Goal: Task Accomplishment & Management: Use online tool/utility

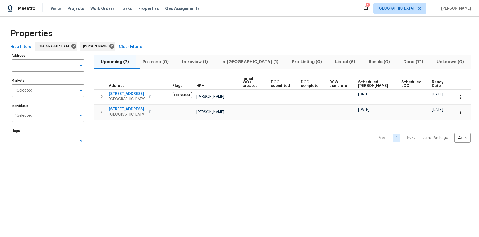
click at [140, 136] on div "Prev 1 Next Items Per Page 25 25 ​" at bounding box center [282, 136] width 376 height 32
click at [242, 63] on span "In-[GEOGRAPHIC_DATA] (1)" at bounding box center [250, 61] width 64 height 7
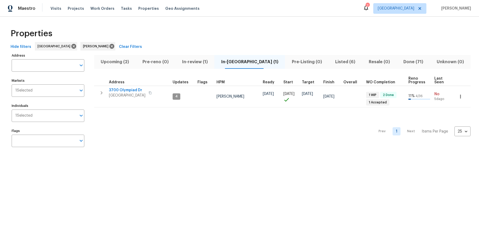
click at [161, 161] on html "Maestro Visits Projects Work Orders Tasks Properties Geo Assignments 7 Los Ange…" at bounding box center [239, 80] width 479 height 161
click at [204, 63] on span "In-review (1)" at bounding box center [195, 61] width 33 height 7
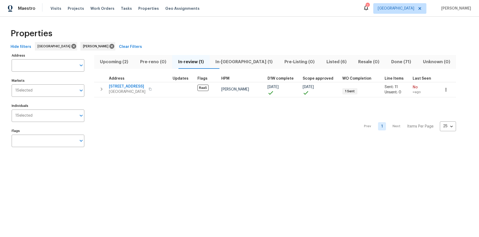
click at [170, 126] on div "Prev 1 Next Items Per Page 25 25 ​" at bounding box center [275, 124] width 362 height 55
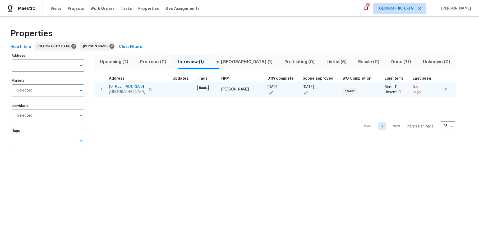
click at [128, 87] on span "2256 W 28th St" at bounding box center [127, 86] width 36 height 5
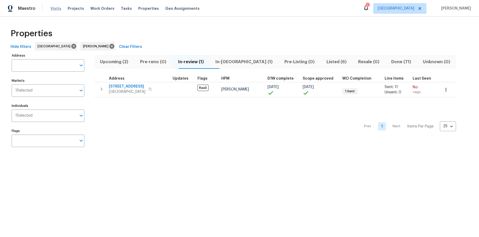
click at [53, 10] on span "Visits" at bounding box center [55, 8] width 11 height 5
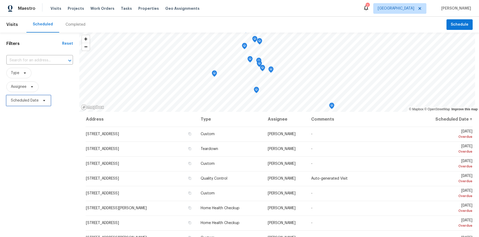
click at [29, 97] on span "Scheduled Date" at bounding box center [28, 100] width 44 height 11
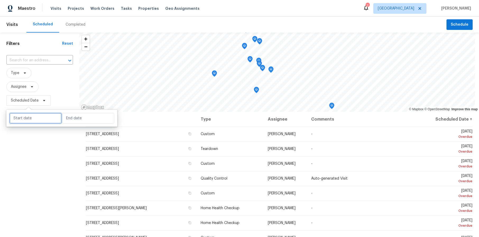
click at [36, 122] on input "text" at bounding box center [36, 118] width 52 height 11
select select "9"
select select "2025"
select select "10"
select select "2025"
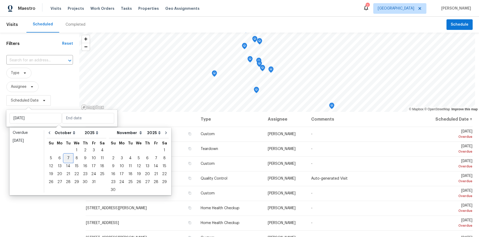
click at [66, 157] on div "7" at bounding box center [68, 157] width 8 height 7
type input "Tue, Oct 07"
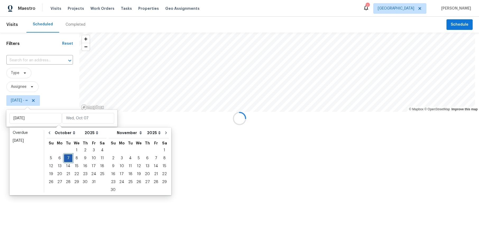
click at [66, 157] on div "7" at bounding box center [68, 157] width 8 height 7
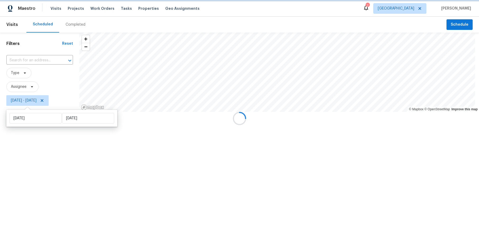
type input "Tue, Oct 07"
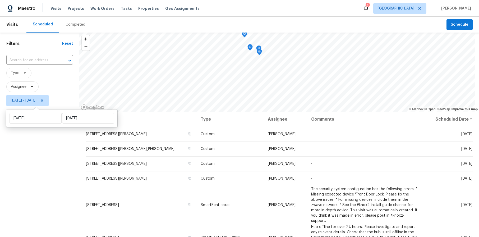
click at [24, 165] on div "Filters Reset ​ Type Assignee Tue, Oct 07 - Tue, Oct 07" at bounding box center [39, 167] width 79 height 269
click at [26, 133] on div "Filters Reset ​ Type Assignee Tue, Oct 07 - Tue, Oct 07" at bounding box center [39, 167] width 79 height 269
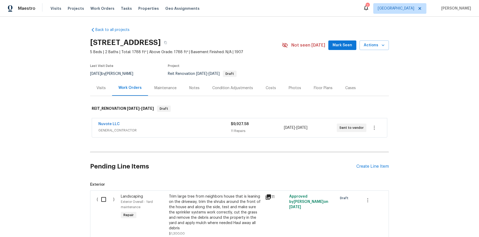
click at [409, 105] on div "Back to all projects 2256 W 28th St, Los Angeles, CA 90018 5 Beds | 2 Baths | T…" at bounding box center [239, 127] width 479 height 220
click at [111, 127] on div "Nuvote LLC" at bounding box center [164, 124] width 132 height 6
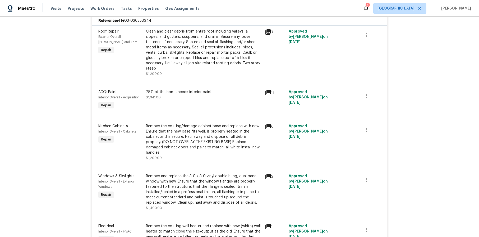
scroll to position [159, 0]
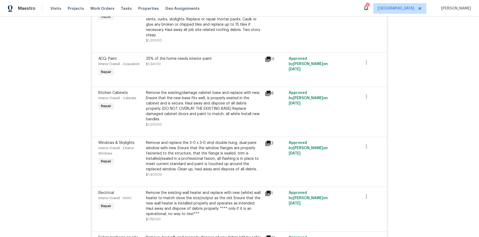
click at [409, 100] on div "Back to all projects 2256 W 28th St, Los Angeles, CA 90018 5 Beds | 2 Baths | T…" at bounding box center [239, 127] width 479 height 220
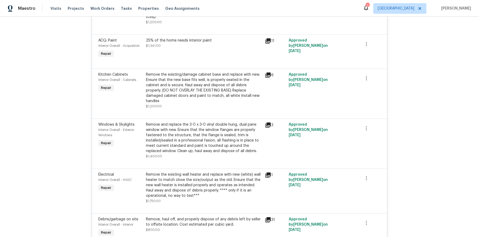
scroll to position [185, 0]
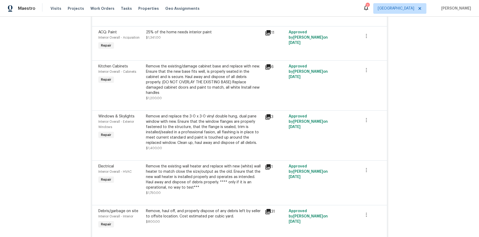
click at [265, 114] on icon at bounding box center [267, 116] width 5 height 5
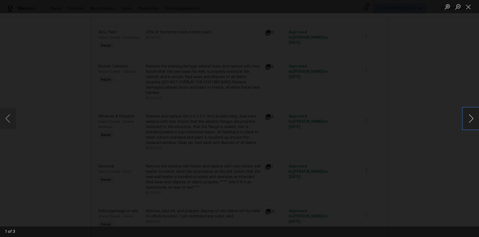
click at [470, 118] on button "Next image" at bounding box center [471, 118] width 16 height 21
click at [469, 117] on button "Next image" at bounding box center [471, 118] width 16 height 21
click at [425, 115] on div "Lightbox" at bounding box center [239, 118] width 479 height 237
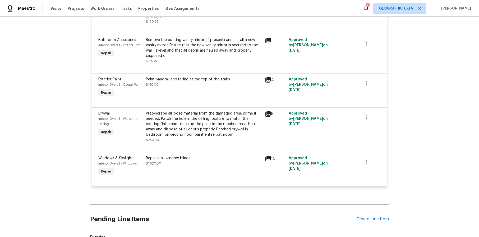
scroll to position [449, 0]
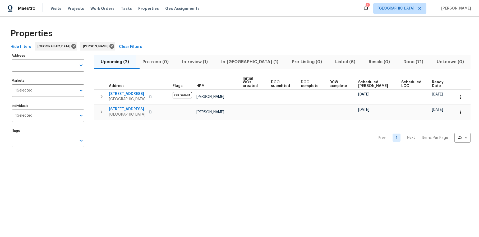
click at [181, 156] on div "Properties Hide filters [GEOGRAPHIC_DATA] [PERSON_NAME] Clear Filters Address A…" at bounding box center [239, 89] width 479 height 144
click at [332, 62] on span "Listed (6)" at bounding box center [345, 61] width 27 height 7
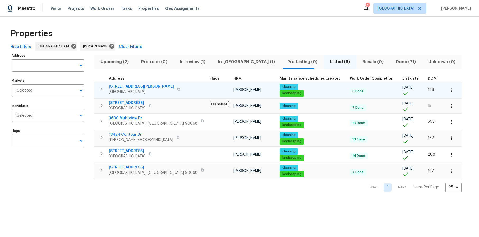
click at [136, 89] on span "[GEOGRAPHIC_DATA]" at bounding box center [141, 91] width 65 height 5
click at [130, 88] on span "[STREET_ADDRESS][PERSON_NAME]" at bounding box center [141, 86] width 65 height 5
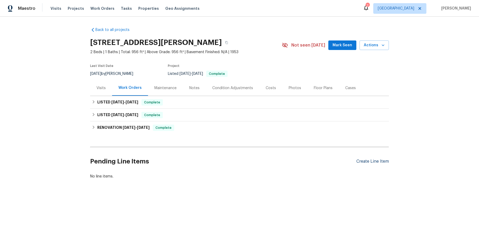
click at [361, 159] on div "Create Line Item" at bounding box center [372, 161] width 33 height 5
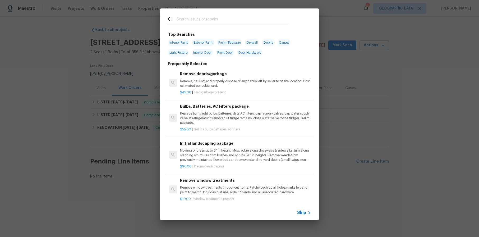
click at [198, 18] on input "text" at bounding box center [233, 20] width 112 height 8
type input "t"
click at [305, 210] on span "Skip" at bounding box center [301, 212] width 9 height 5
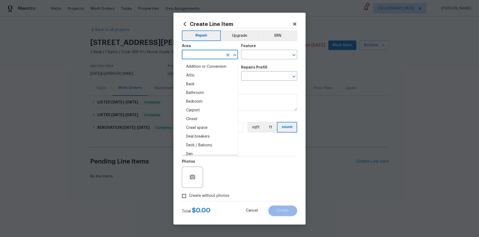
click at [202, 55] on input "text" at bounding box center [202, 55] width 41 height 8
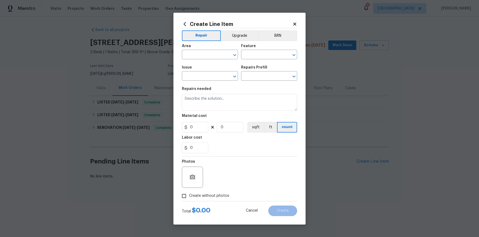
drag, startPoint x: 257, startPoint y: 20, endPoint x: 264, endPoint y: 19, distance: 7.2
click at [264, 19] on div "Create Line Item Repair Upgrade BRN Area ​ Feature ​ Issue ​ Repairs Prefill ​ …" at bounding box center [239, 119] width 132 height 212
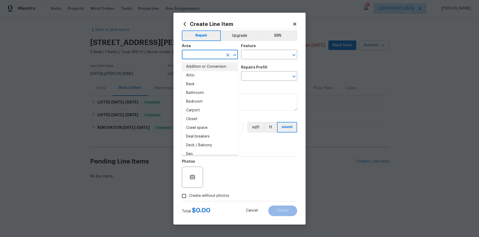
click at [204, 57] on input "text" at bounding box center [202, 55] width 41 height 8
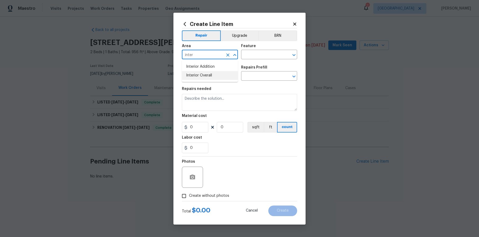
click at [206, 76] on li "Interior Overall" at bounding box center [210, 75] width 56 height 9
type input "Interior Overall"
click at [251, 51] on input "text" at bounding box center [261, 55] width 41 height 8
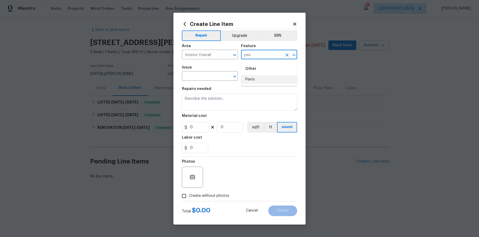
click at [256, 77] on li "Pests" at bounding box center [269, 79] width 56 height 9
type input "Pests"
click at [206, 78] on input "text" at bounding box center [202, 76] width 41 height 8
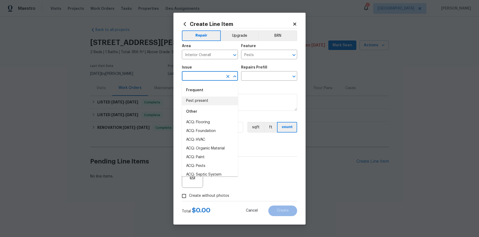
click at [196, 102] on li "Pest present" at bounding box center [210, 100] width 56 height 9
type input "Pest present"
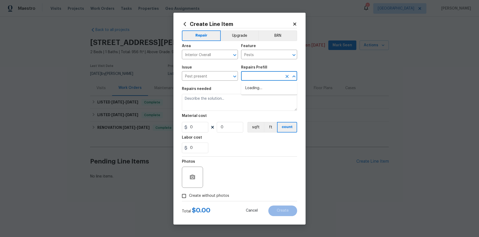
click at [258, 76] on input "text" at bounding box center [261, 76] width 41 height 8
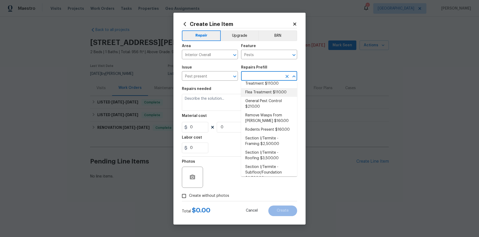
scroll to position [26, 0]
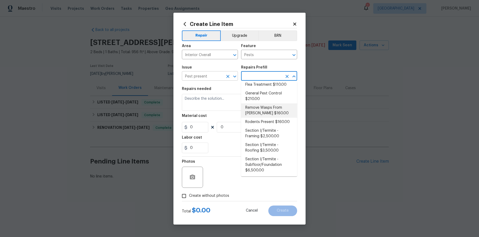
click at [216, 77] on input "Pest present" at bounding box center [202, 76] width 41 height 8
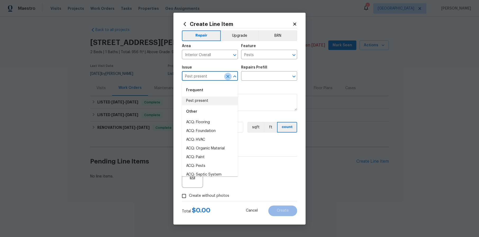
click at [228, 77] on icon "Clear" at bounding box center [227, 76] width 3 height 3
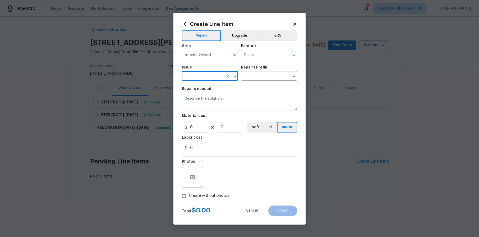
click at [213, 77] on input "text" at bounding box center [202, 76] width 41 height 8
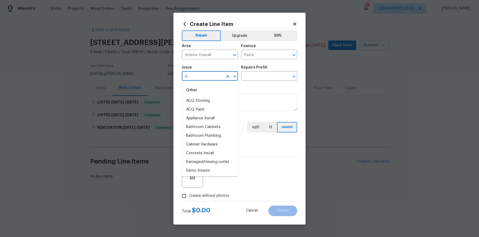
type input "i"
type input "t"
type input "P"
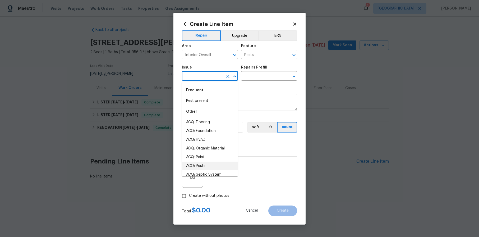
click at [204, 163] on li "ACQ: Pests" at bounding box center [210, 166] width 56 height 9
type input "ACQ: Pests"
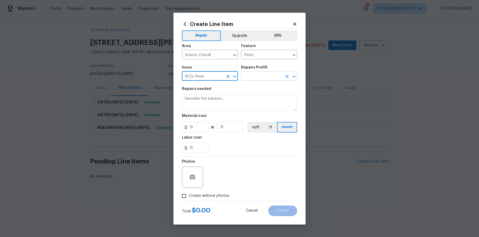
click at [275, 77] on input "text" at bounding box center [261, 76] width 41 height 8
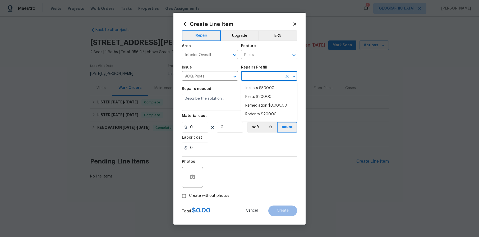
click at [275, 76] on input "text" at bounding box center [261, 76] width 41 height 8
click at [226, 75] on icon "Clear" at bounding box center [227, 76] width 5 height 5
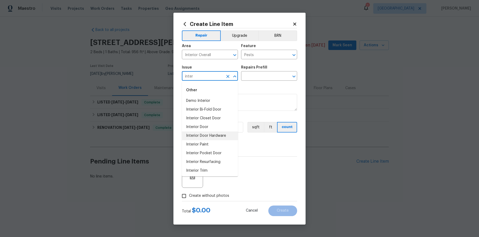
scroll to position [1, 0]
click at [202, 77] on input "inter" at bounding box center [202, 76] width 41 height 8
drag, startPoint x: 209, startPoint y: 75, endPoint x: 181, endPoint y: 80, distance: 28.1
click at [181, 80] on div "Create Line Item Repair Upgrade BRN Area Interior Overall ​ Feature Pests ​ Iss…" at bounding box center [239, 119] width 132 height 212
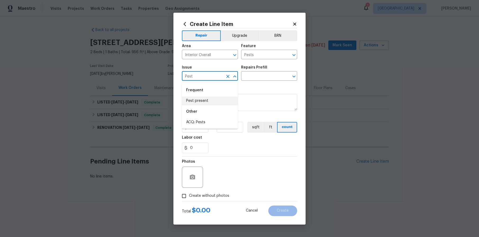
click at [202, 98] on li "Pest present" at bounding box center [210, 100] width 56 height 9
type input "Pest present"
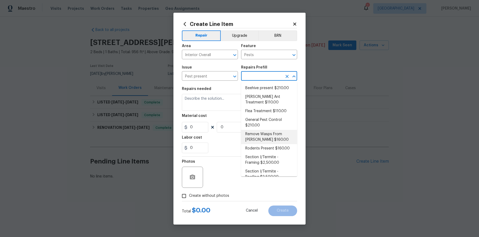
click at [259, 73] on input "text" at bounding box center [261, 76] width 41 height 8
click at [265, 123] on li "General Pest Control $210.00" at bounding box center [269, 123] width 56 height 14
type textarea "General pest treatment for active pest/insect infestation - non termite"
type input "1"
type input "General Pest Control $210.00"
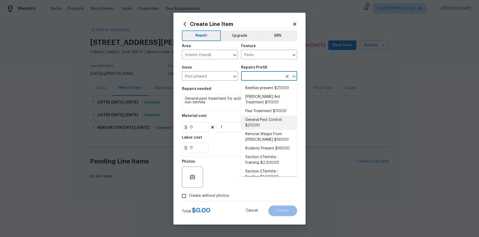
type input "210"
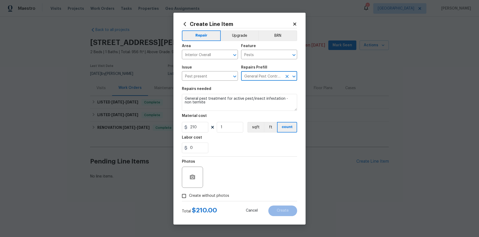
click at [277, 76] on input "General Pest Control $210.00" at bounding box center [261, 76] width 41 height 8
type input "General Pest Control $210.00"
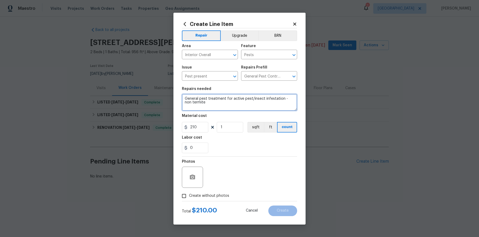
drag, startPoint x: 215, startPoint y: 101, endPoint x: 182, endPoint y: 96, distance: 34.2
click at [182, 96] on div "Create Line Item Repair Upgrade BRN Area Interior Overall ​ Feature Pests ​ Iss…" at bounding box center [239, 119] width 132 height 212
click at [256, 98] on textarea "You treated the home for fleas back in" at bounding box center [239, 102] width 115 height 17
type textarea "You treated the home for fleas back in April."
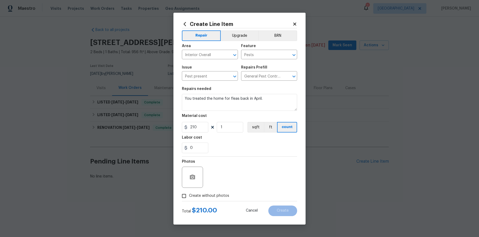
click at [266, 144] on div "0" at bounding box center [239, 147] width 115 height 11
drag, startPoint x: 203, startPoint y: 127, endPoint x: 174, endPoint y: 124, distance: 29.0
click at [174, 124] on div "Create Line Item Repair Upgrade BRN Area Interior Overall ​ Feature Pests ​ Iss…" at bounding box center [239, 119] width 132 height 212
type input "165"
click at [228, 142] on div "Labor cost" at bounding box center [239, 139] width 115 height 7
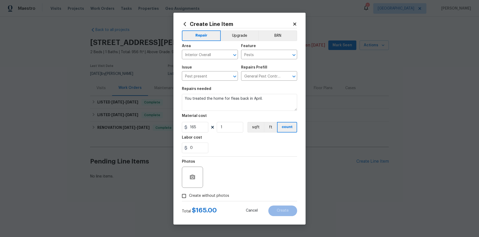
click at [237, 146] on div "0" at bounding box center [239, 147] width 115 height 11
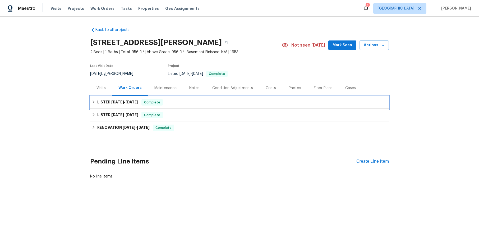
click at [118, 104] on h6 "LISTED 4/16/25 - 4/18/25" at bounding box center [117, 102] width 41 height 6
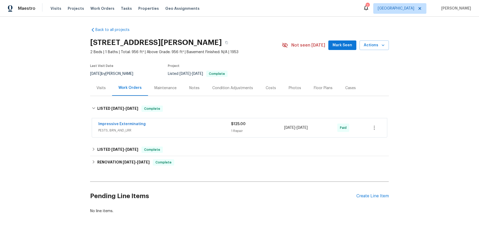
click at [423, 78] on div "Back to all projects 7165 E Wardlow Rd, Long Beach, CA 90808 2 Beds | 1 Baths |…" at bounding box center [239, 127] width 479 height 220
click at [424, 107] on div "Back to all projects 7165 E Wardlow Rd, Long Beach, CA 90808 2 Beds | 1 Baths |…" at bounding box center [239, 127] width 479 height 220
click at [195, 129] on span "PESTS, BRN_AND_LRR" at bounding box center [164, 130] width 133 height 5
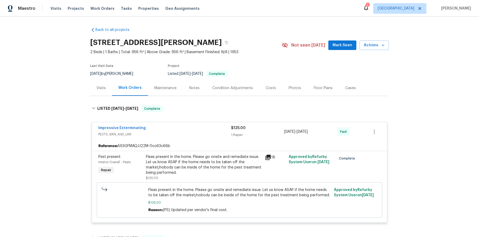
click at [444, 153] on div "Back to all projects 7165 E Wardlow Rd, Long Beach, CA 90808 2 Beds | 1 Baths |…" at bounding box center [239, 127] width 479 height 220
click at [421, 114] on div "Back to all projects 7165 E Wardlow Rd, Long Beach, CA 90808 2 Beds | 1 Baths |…" at bounding box center [239, 127] width 479 height 220
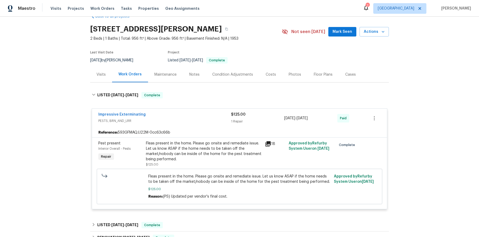
scroll to position [26, 0]
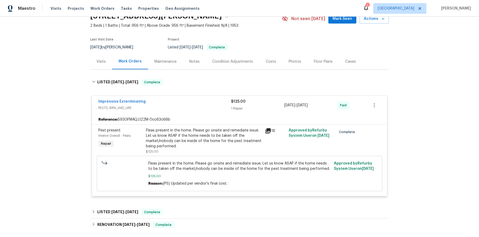
click at [459, 116] on div "Back to all projects 7165 E Wardlow Rd, Long Beach, CA 90808 2 Beds | 1 Baths |…" at bounding box center [239, 127] width 479 height 220
click at [192, 61] on div "Notes" at bounding box center [194, 61] width 10 height 5
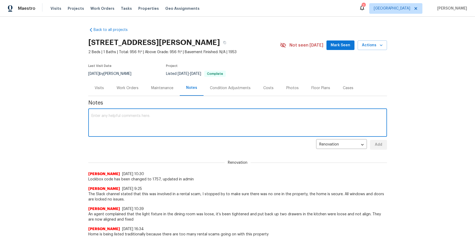
click at [176, 117] on textarea at bounding box center [237, 123] width 292 height 19
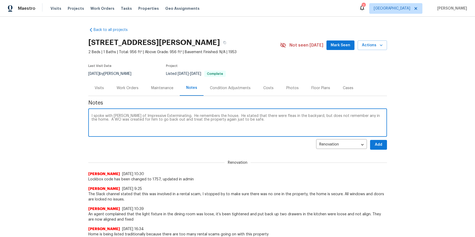
type textarea "I spoke with Alex of Impressive Exterminating. He remembers the house. He state…"
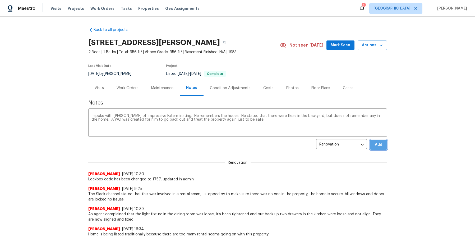
click at [382, 146] on button "Add" at bounding box center [378, 145] width 17 height 10
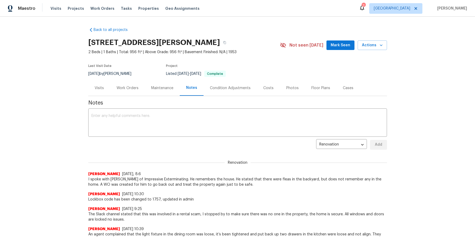
click at [15, 96] on div "Back to all projects 7165 E Wardlow Rd, Long Beach, CA 90808 2 Beds | 1 Baths |…" at bounding box center [237, 127] width 475 height 220
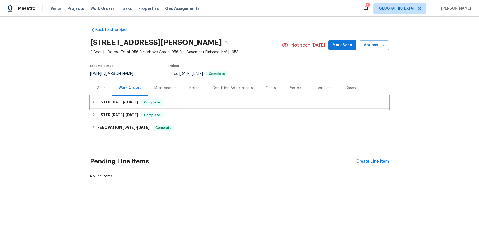
click at [118, 102] on span "[DATE]" at bounding box center [117, 102] width 13 height 4
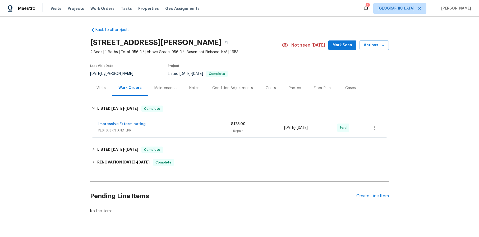
click at [147, 128] on span "PESTS, BRN_AND_LRR" at bounding box center [164, 130] width 133 height 5
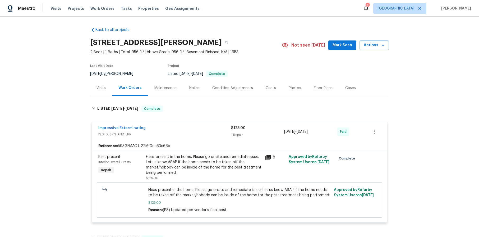
click at [178, 167] on div "Fleas present in the home. Please go onsite and remediate issue. Let us know AS…" at bounding box center [204, 164] width 116 height 21
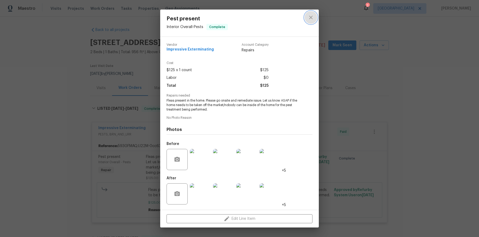
click at [313, 17] on icon "close" at bounding box center [311, 17] width 6 height 6
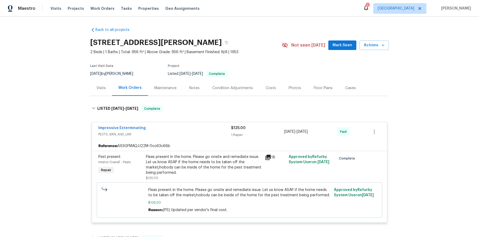
click at [231, 164] on div "Fleas present in the home. Please go onsite and remediate issue. Let us know AS…" at bounding box center [204, 164] width 116 height 21
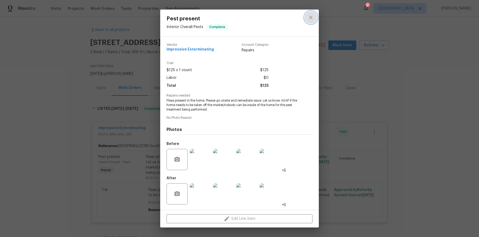
click at [310, 17] on icon "close" at bounding box center [311, 17] width 6 height 6
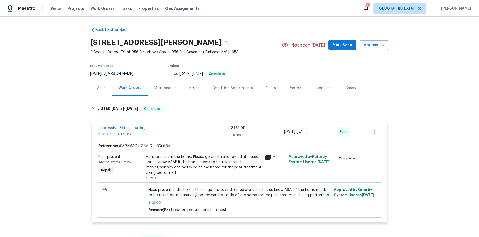
click at [266, 155] on icon at bounding box center [267, 157] width 5 height 5
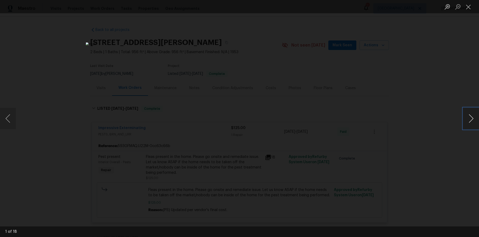
click at [473, 118] on button "Next image" at bounding box center [471, 118] width 16 height 21
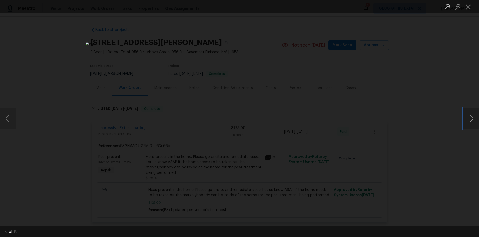
click at [473, 118] on button "Next image" at bounding box center [471, 118] width 16 height 21
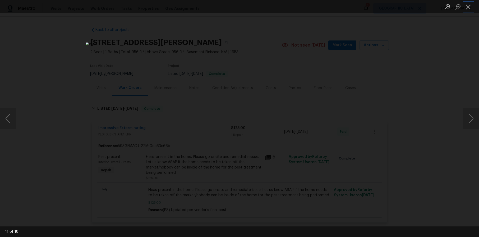
click at [473, 8] on button "Close lightbox" at bounding box center [468, 6] width 11 height 9
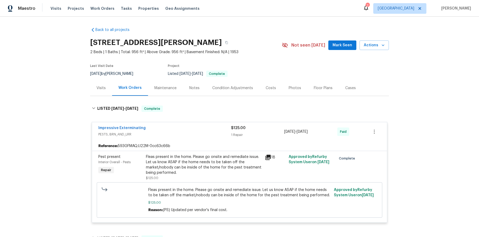
click at [61, 212] on div "Back to all projects 7165 E Wardlow Rd, Long Beach, CA 90808 2 Beds | 1 Baths |…" at bounding box center [239, 127] width 479 height 220
click at [131, 128] on link "Impressive Exterminating" at bounding box center [121, 128] width 47 height 4
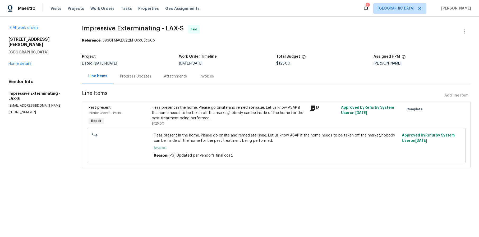
click at [53, 136] on section "All work orders 7165 E Wardlow Rd Long Beach, CA 90808 Home details Vendor Info…" at bounding box center [38, 99] width 61 height 149
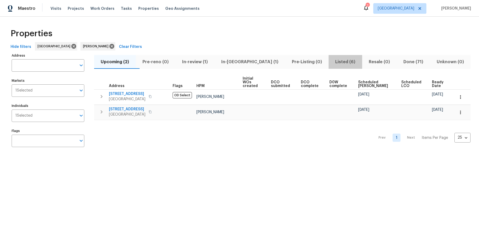
click at [333, 62] on span "Listed (6)" at bounding box center [345, 61] width 27 height 7
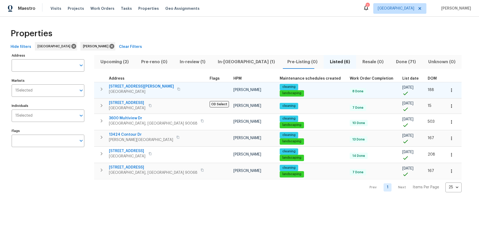
click at [143, 91] on span "[GEOGRAPHIC_DATA]" at bounding box center [141, 91] width 65 height 5
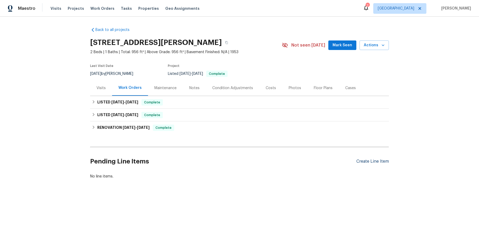
click at [364, 162] on div "Create Line Item" at bounding box center [372, 161] width 33 height 5
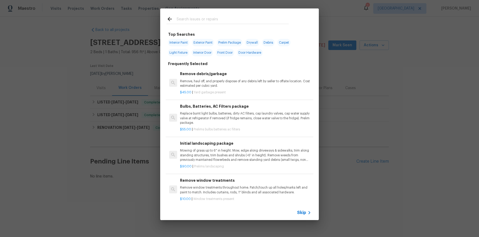
click at [298, 212] on span "Skip" at bounding box center [301, 212] width 9 height 5
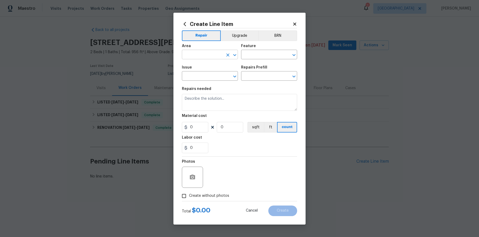
click at [203, 56] on input "text" at bounding box center [202, 55] width 41 height 8
type input "f"
type input "p"
click at [195, 73] on li "Exterior Overall" at bounding box center [210, 75] width 56 height 9
type input "Exterior Overall"
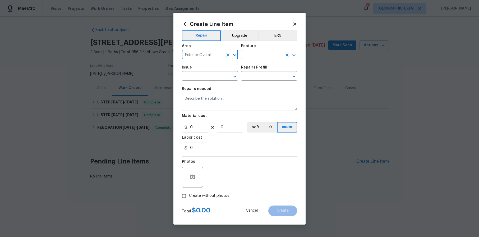
click at [246, 56] on input "text" at bounding box center [261, 55] width 41 height 8
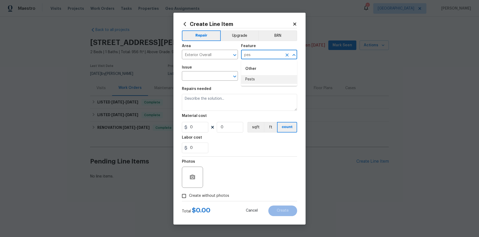
click at [257, 77] on li "Pests" at bounding box center [269, 79] width 56 height 9
type input "Pests"
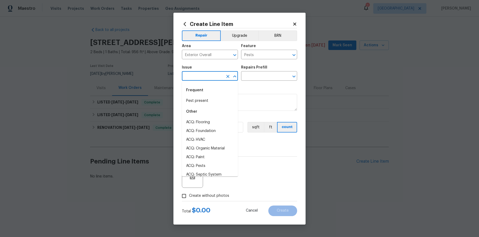
click at [201, 75] on input "text" at bounding box center [202, 76] width 41 height 8
click at [198, 99] on li "Pest present" at bounding box center [210, 100] width 56 height 9
type input "Pest present"
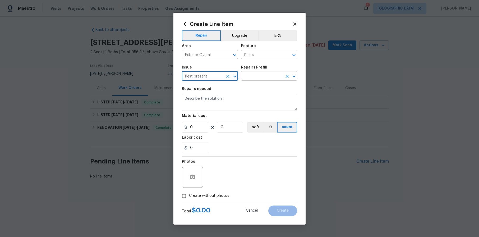
click at [257, 77] on input "text" at bounding box center [261, 76] width 41 height 8
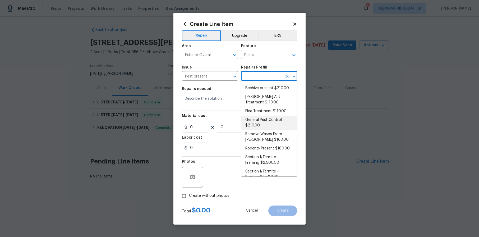
click at [265, 118] on li "General Pest Control $210.00" at bounding box center [269, 123] width 56 height 14
type textarea "General pest treatment for active pest/insect infestation - non termite"
type input "1"
type input "General Pest Control $210.00"
type input "210"
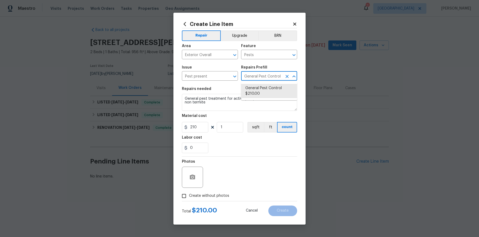
type input "General Pest Control $210.00"
click at [282, 60] on div "Area Exterior Overall ​ Feature Pests ​" at bounding box center [239, 51] width 115 height 21
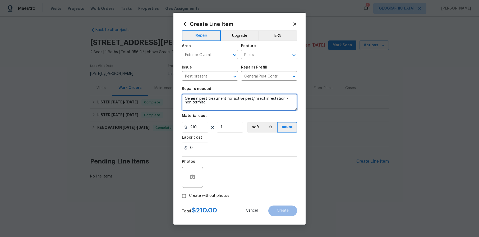
drag, startPoint x: 209, startPoint y: 106, endPoint x: 183, endPoint y: 98, distance: 27.5
click at [183, 98] on textarea "General pest treatment for active pest/insect infestation - non termite" at bounding box center [239, 102] width 115 height 17
type textarea "Can you inspect for fleas? You did a treatment back in April, we just want to m…"
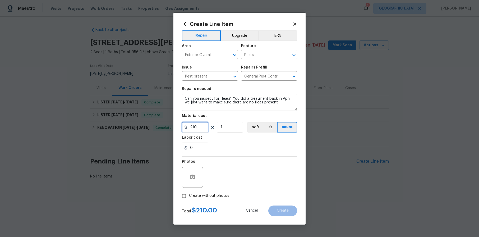
drag, startPoint x: 198, startPoint y: 127, endPoint x: 188, endPoint y: 127, distance: 9.8
click at [188, 127] on input "210" at bounding box center [195, 127] width 26 height 11
type input "125"
click at [185, 196] on input "Create without photos" at bounding box center [184, 196] width 10 height 10
checkbox input "true"
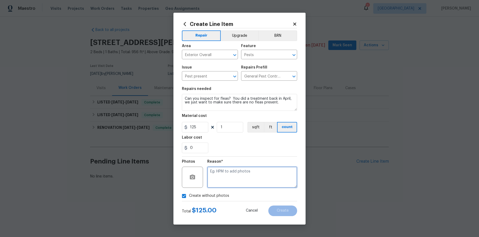
click at [229, 177] on textarea at bounding box center [252, 177] width 90 height 21
type textarea "."
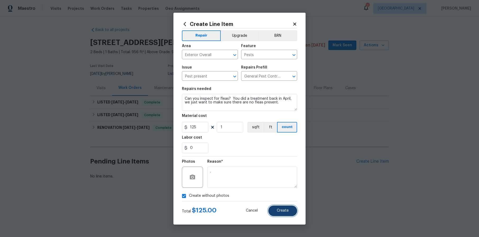
click at [283, 211] on span "Create" at bounding box center [283, 211] width 12 height 4
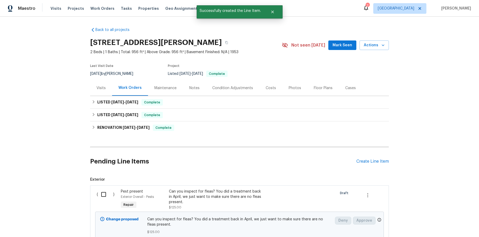
click at [224, 193] on div "Can you inspect for fleas? You did a treatment back in April, we just want to m…" at bounding box center [215, 197] width 93 height 16
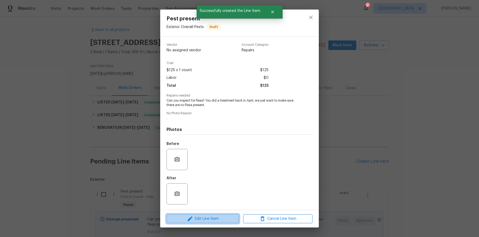
click at [215, 218] on span "Edit Line Item" at bounding box center [202, 218] width 69 height 7
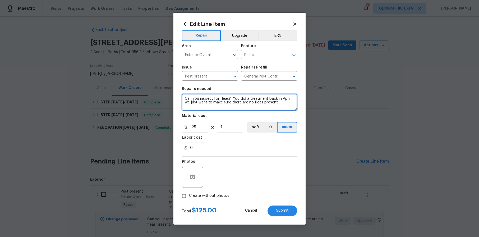
click at [284, 105] on textarea "Can you inspect for fleas? You did a treatment back in April, we just want to m…" at bounding box center [239, 102] width 115 height 17
type textarea "Can you inspect for fleas? You did a treatment back in April, we just want to m…"
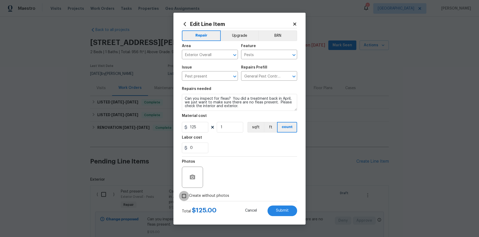
click at [185, 194] on input "Create without photos" at bounding box center [184, 196] width 10 height 10
checkbox input "true"
click at [276, 208] on button "Submit" at bounding box center [283, 210] width 30 height 11
type textarea "Can you inspect for fleas? You did a treatment back in April, we just want to m…"
